Goal: Answer question/provide support

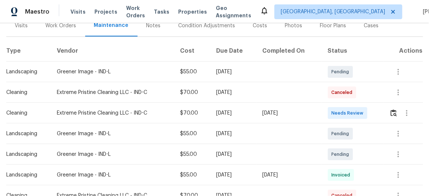
scroll to position [100, 0]
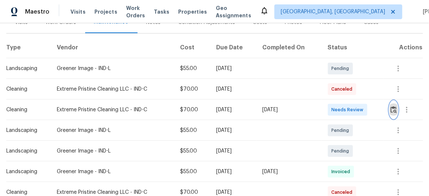
click at [392, 108] on img "button" at bounding box center [393, 109] width 6 height 7
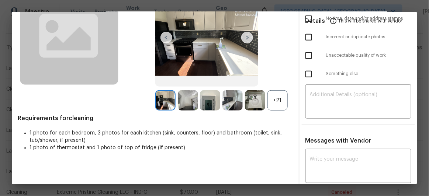
scroll to position [0, 0]
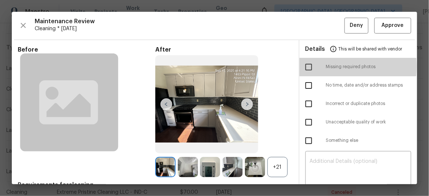
click at [304, 66] on input "checkbox" at bounding box center [308, 66] width 15 height 15
checkbox input "true"
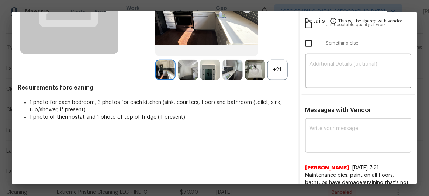
scroll to position [100, 0]
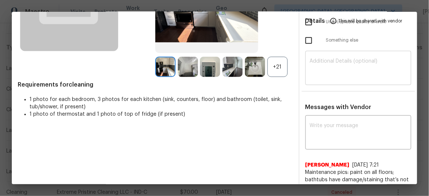
click at [321, 59] on textarea at bounding box center [358, 69] width 97 height 21
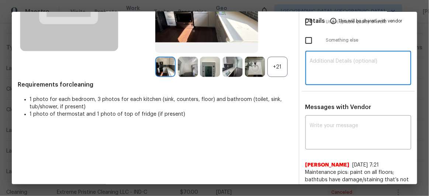
paste textarea "Maintenance Audit Team: Hello! Unfortunately, this Cleaning visit completed on …"
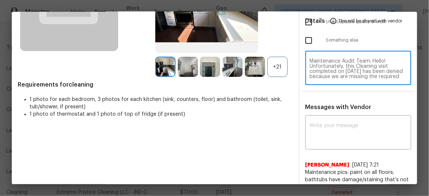
scroll to position [88, 0]
type textarea "Maintenance Audit Team: Hello! Unfortunately, this Cleaning visit completed on …"
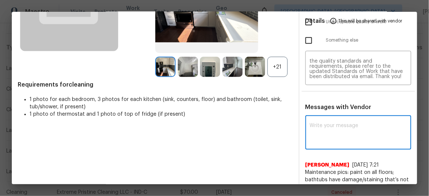
click at [320, 130] on textarea at bounding box center [358, 133] width 97 height 21
paste textarea "Maintenance Audit Team: Hello! Unfortunately, this Cleaning visit completed on …"
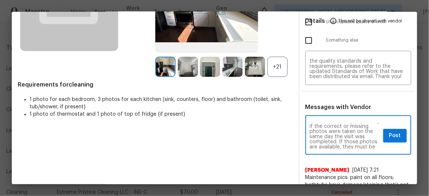
scroll to position [53, 0]
type textarea "Maintenance Audit Team: Hello! Unfortunately, this Cleaning visit completed on …"
click at [395, 138] on span "Post" at bounding box center [395, 135] width 12 height 9
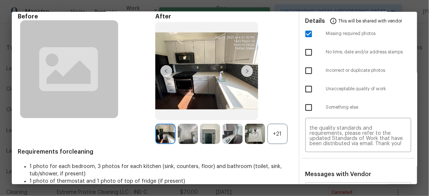
scroll to position [0, 0]
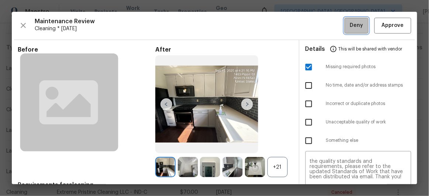
click at [350, 28] on span "Deny" at bounding box center [356, 25] width 13 height 9
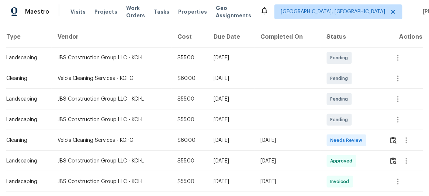
scroll to position [134, 0]
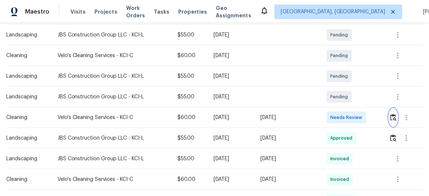
click at [394, 117] on img "button" at bounding box center [393, 117] width 6 height 7
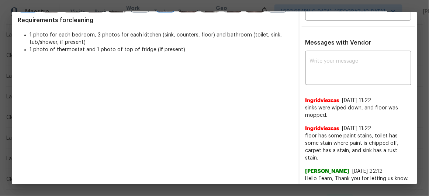
scroll to position [167, 0]
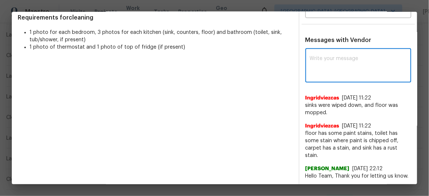
click at [319, 56] on textarea at bounding box center [358, 66] width 97 height 21
paste textarea "Maintenance Audit Team: Hello! After further review the visit has been approved…"
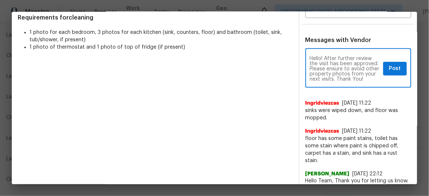
scroll to position [10, 0]
type textarea "Maintenance Audit Team: Hello! After further review the visit has been approved…"
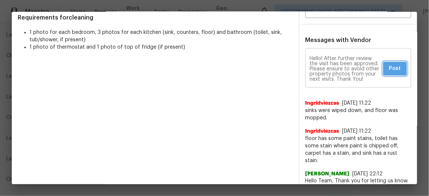
click at [395, 71] on span "Post" at bounding box center [395, 68] width 12 height 9
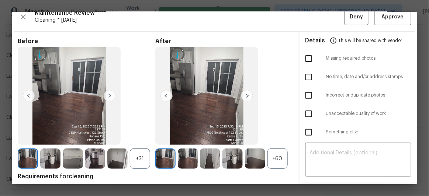
scroll to position [0, 0]
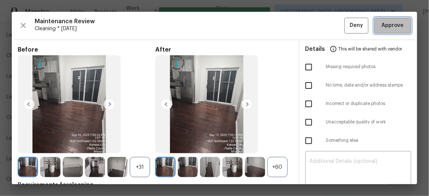
click at [394, 26] on span "Approve" at bounding box center [393, 25] width 22 height 9
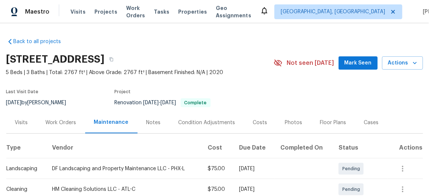
scroll to position [167, 0]
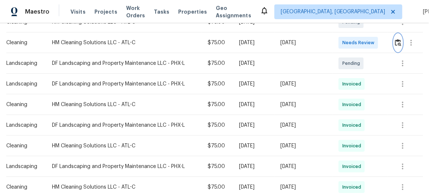
click at [400, 39] on button "button" at bounding box center [398, 43] width 8 height 18
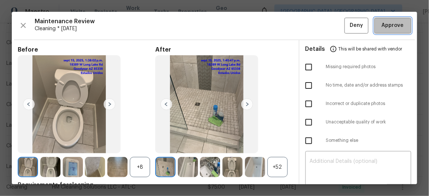
click at [390, 24] on span "Approve" at bounding box center [393, 25] width 22 height 9
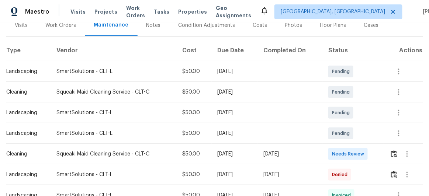
scroll to position [100, 0]
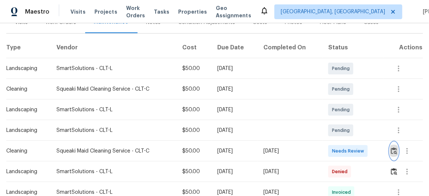
click at [395, 146] on button "button" at bounding box center [394, 151] width 8 height 18
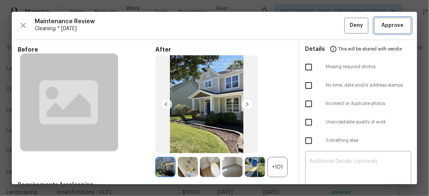
click at [393, 31] on button "Approve" at bounding box center [392, 26] width 37 height 16
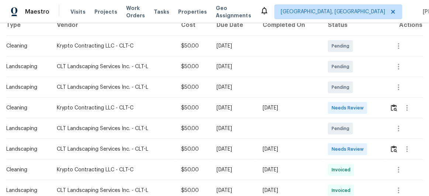
scroll to position [134, 0]
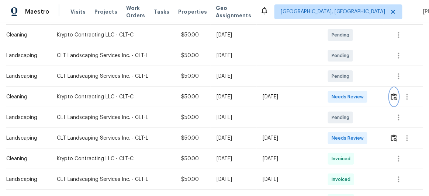
click at [391, 97] on img "button" at bounding box center [394, 96] width 6 height 7
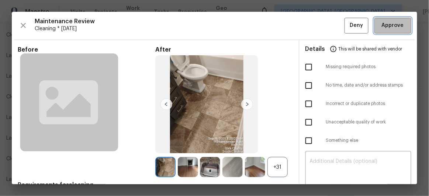
click at [389, 28] on span "Approve" at bounding box center [393, 25] width 22 height 9
